Goal: Find contact information

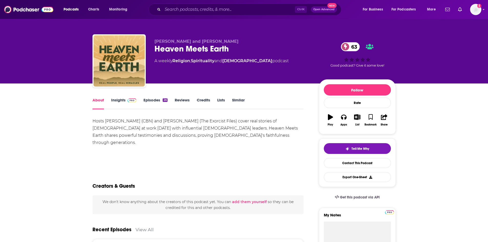
click at [116, 101] on link "Insights" at bounding box center [123, 104] width 25 height 12
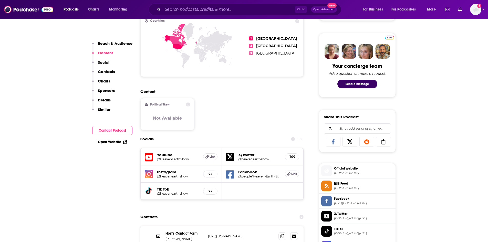
scroll to position [333, 0]
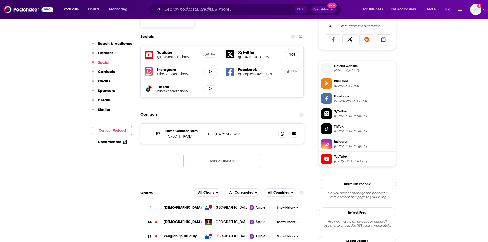
click at [227, 134] on p "https://ryanbethea.com/" at bounding box center [241, 134] width 67 height 4
drag, startPoint x: 248, startPoint y: 134, endPoint x: 207, endPoint y: 133, distance: 40.5
click at [207, 133] on div "Host's Contact Form Ryan Bethea https://ryanbethea.com/ https://ryanbethea.com/" at bounding box center [221, 134] width 163 height 20
copy p "https://ryanbethea.com/"
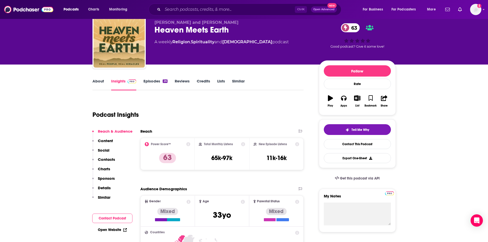
scroll to position [0, 0]
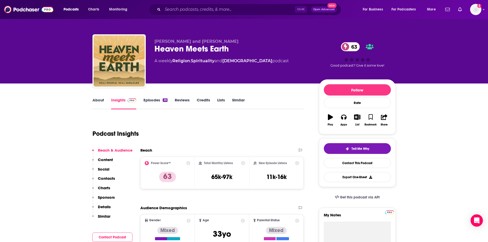
click at [99, 99] on link "About" at bounding box center [98, 104] width 12 height 12
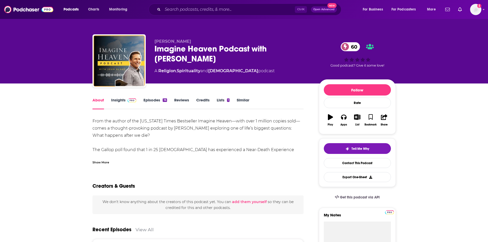
click at [125, 101] on span at bounding box center [130, 100] width 11 height 5
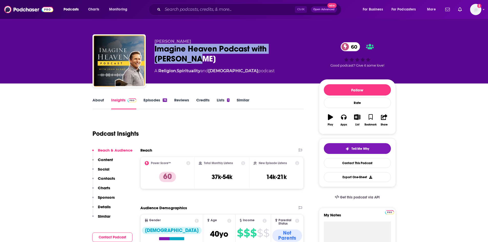
drag, startPoint x: 154, startPoint y: 45, endPoint x: 181, endPoint y: 65, distance: 33.8
click at [181, 65] on div "[PERSON_NAME] Imagine Heaven Podcast with [PERSON_NAME] 60 A Religion , Spiritu…" at bounding box center [243, 61] width 303 height 55
copy h2 "Imagine Heaven Podcast with [PERSON_NAME]"
click at [161, 99] on link "Episodes 16" at bounding box center [154, 104] width 23 height 12
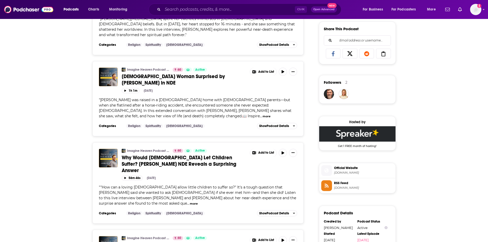
scroll to position [384, 0]
